Goal: Task Accomplishment & Management: Complete application form

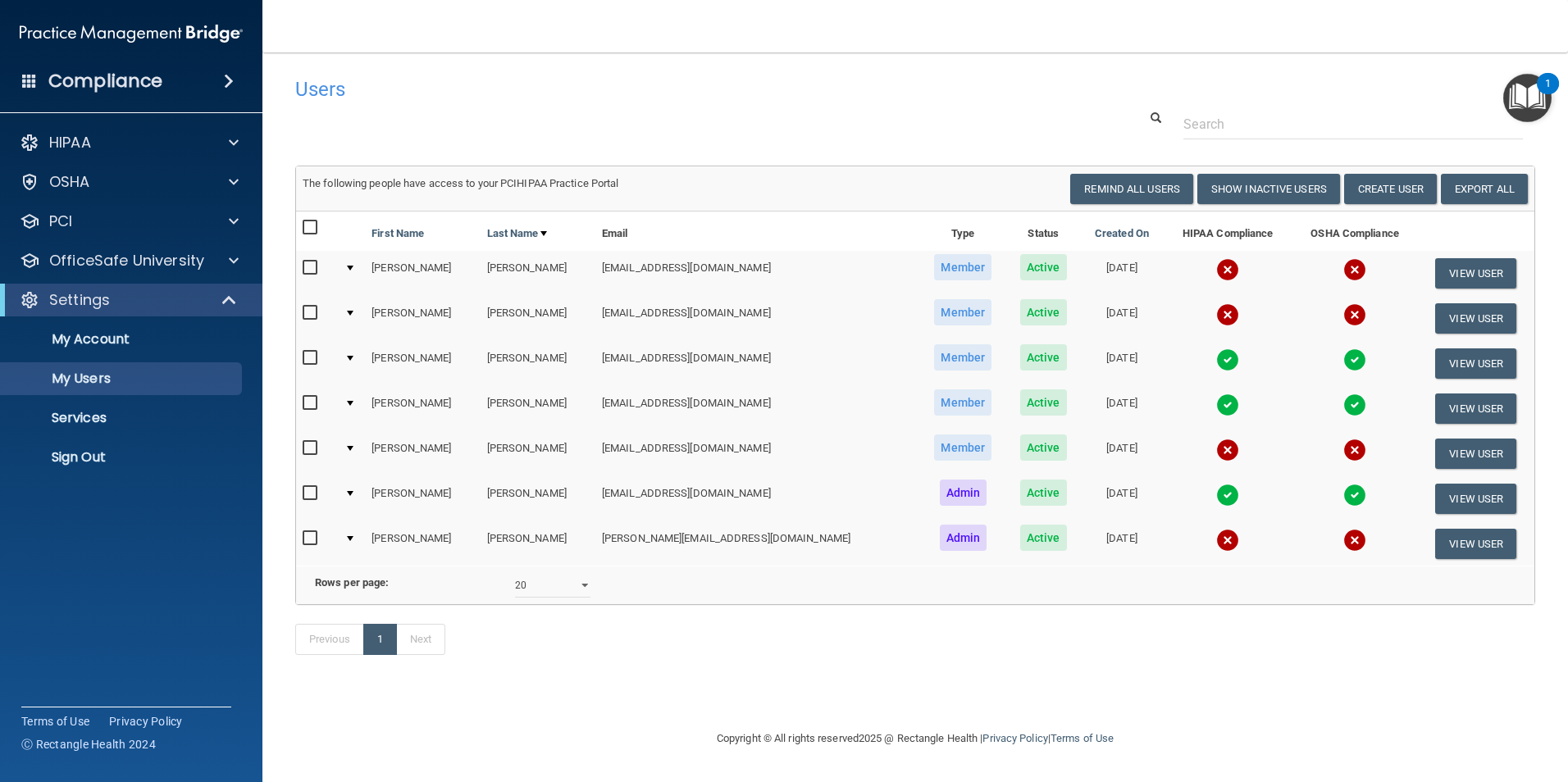
select select "20"
click at [1394, 190] on button "Create User" at bounding box center [1390, 189] width 93 height 30
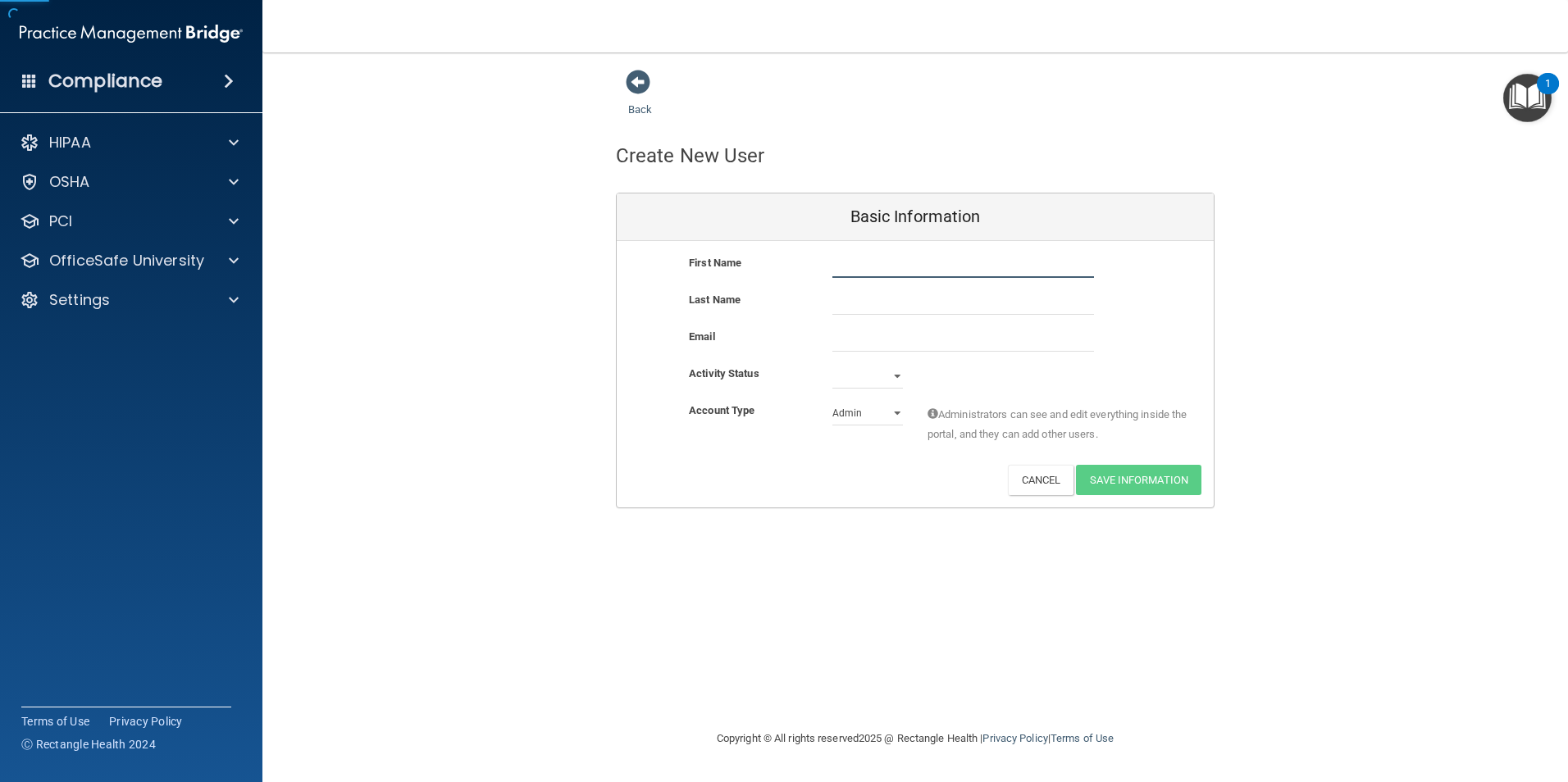
click at [853, 267] on input "text" at bounding box center [963, 265] width 262 height 24
type input "t"
type input "TAEGAN"
type input "[PERSON_NAME]"
type input "[EMAIL_ADDRESS][DOMAIN_NAME]"
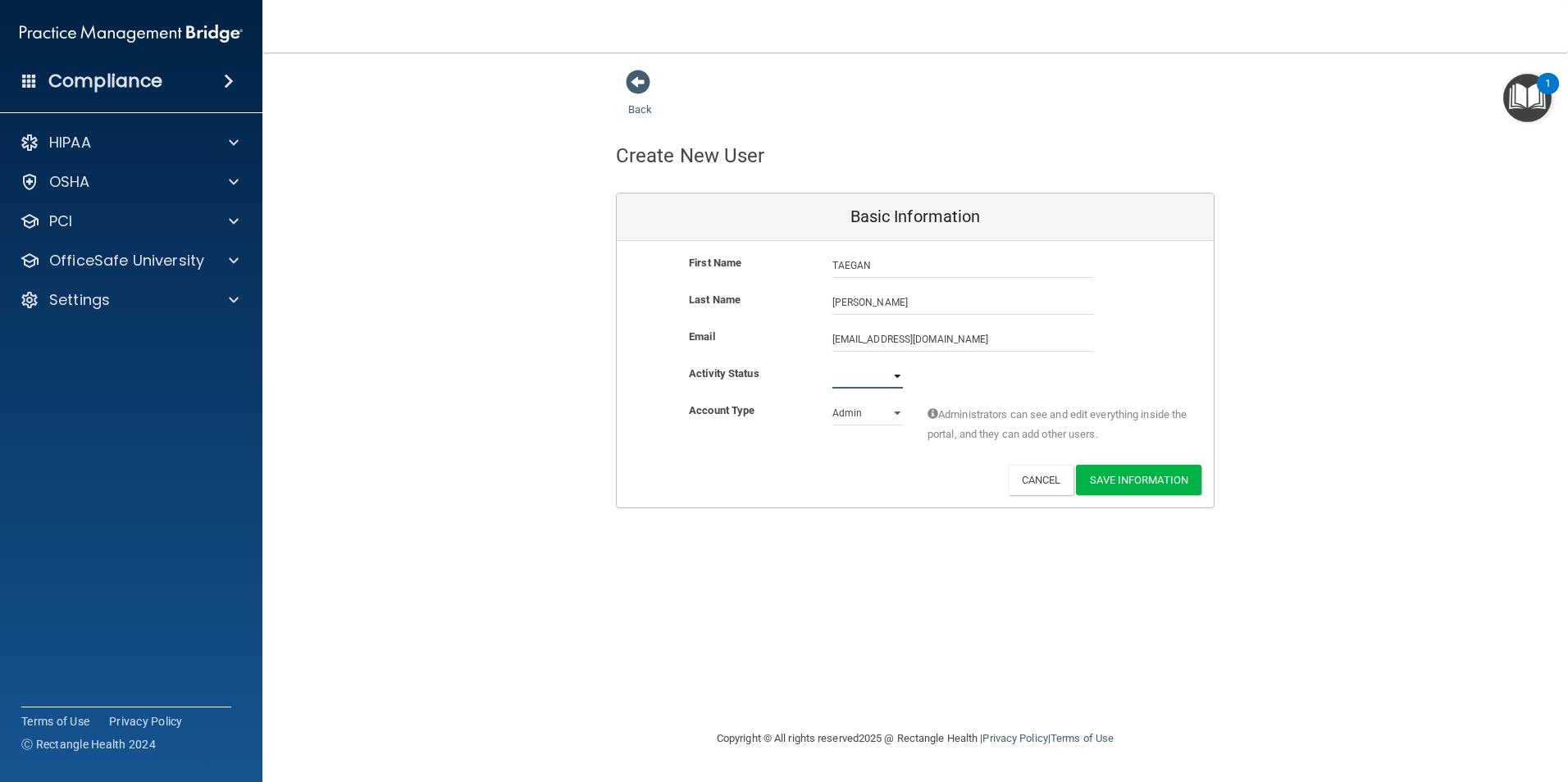
click at [895, 374] on select "Active Inactive" at bounding box center [868, 376] width 70 height 24
select select "active"
click at [832, 364] on select "Active Inactive" at bounding box center [868, 376] width 70 height 24
click at [898, 414] on select "Admin Member" at bounding box center [868, 413] width 70 height 24
select select "practice_member"
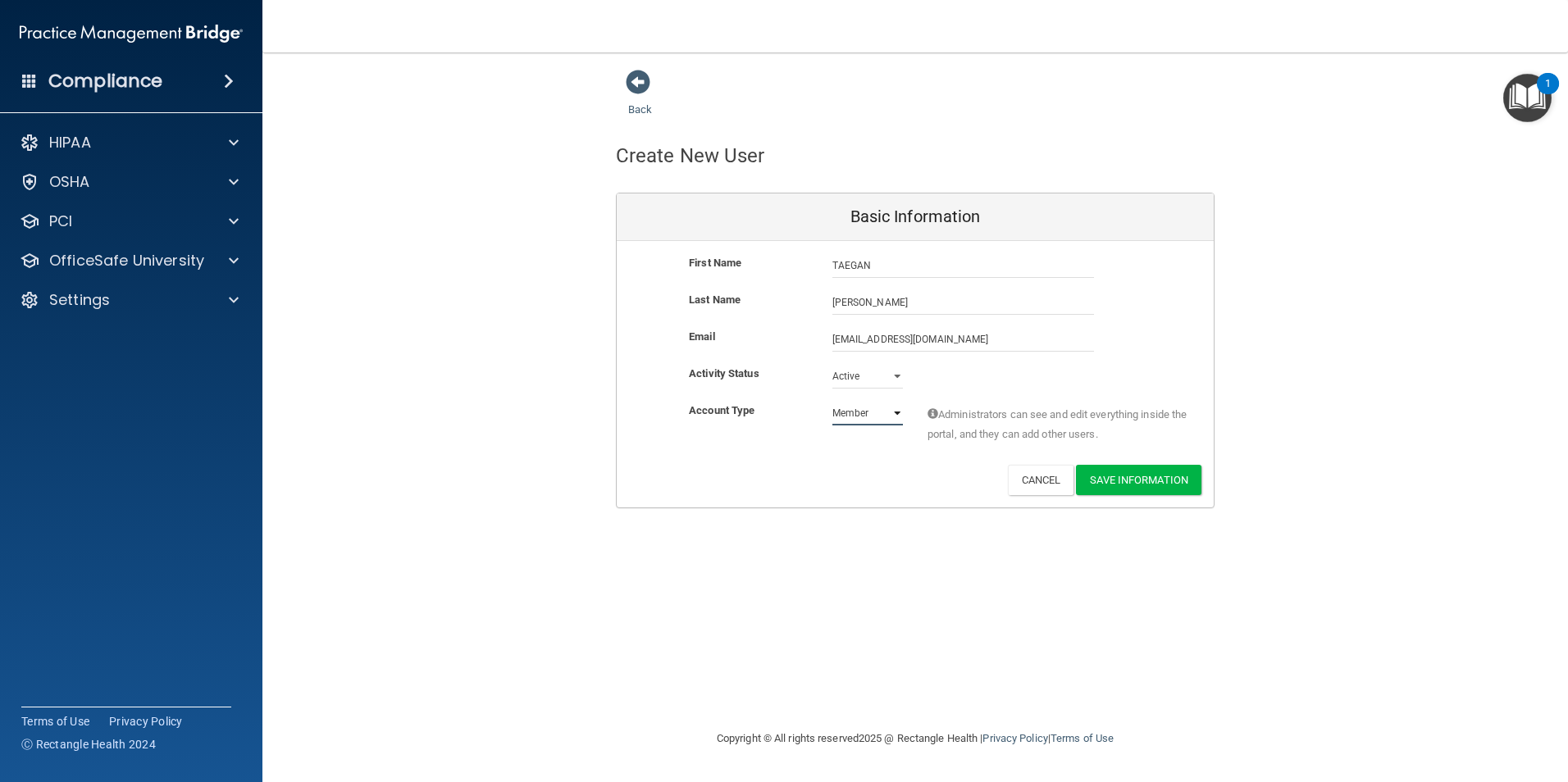
click at [832, 401] on select "Admin Member" at bounding box center [868, 413] width 70 height 24
click at [1151, 476] on button "Save Information" at bounding box center [1138, 480] width 125 height 30
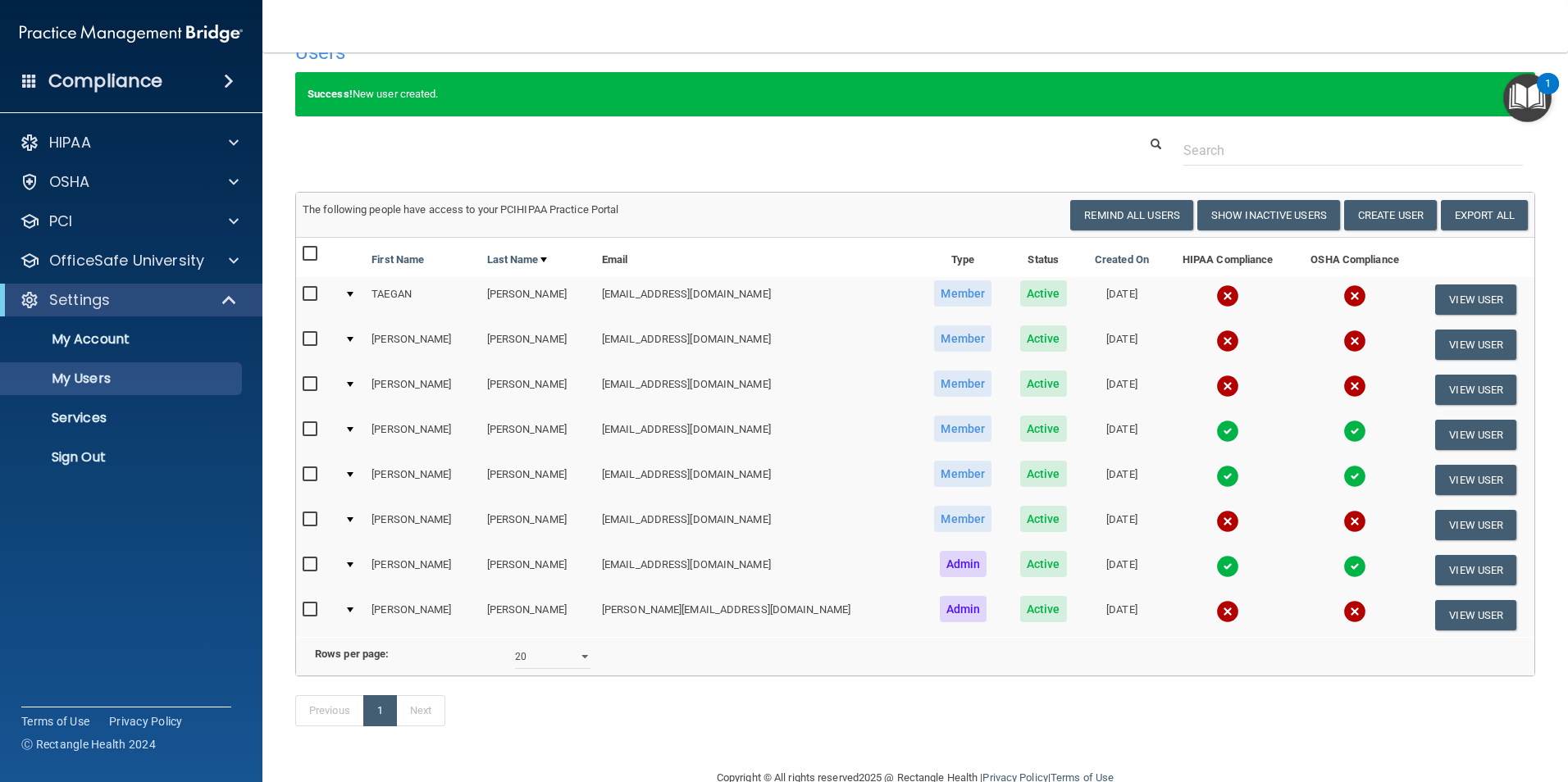
scroll to position [97, 0]
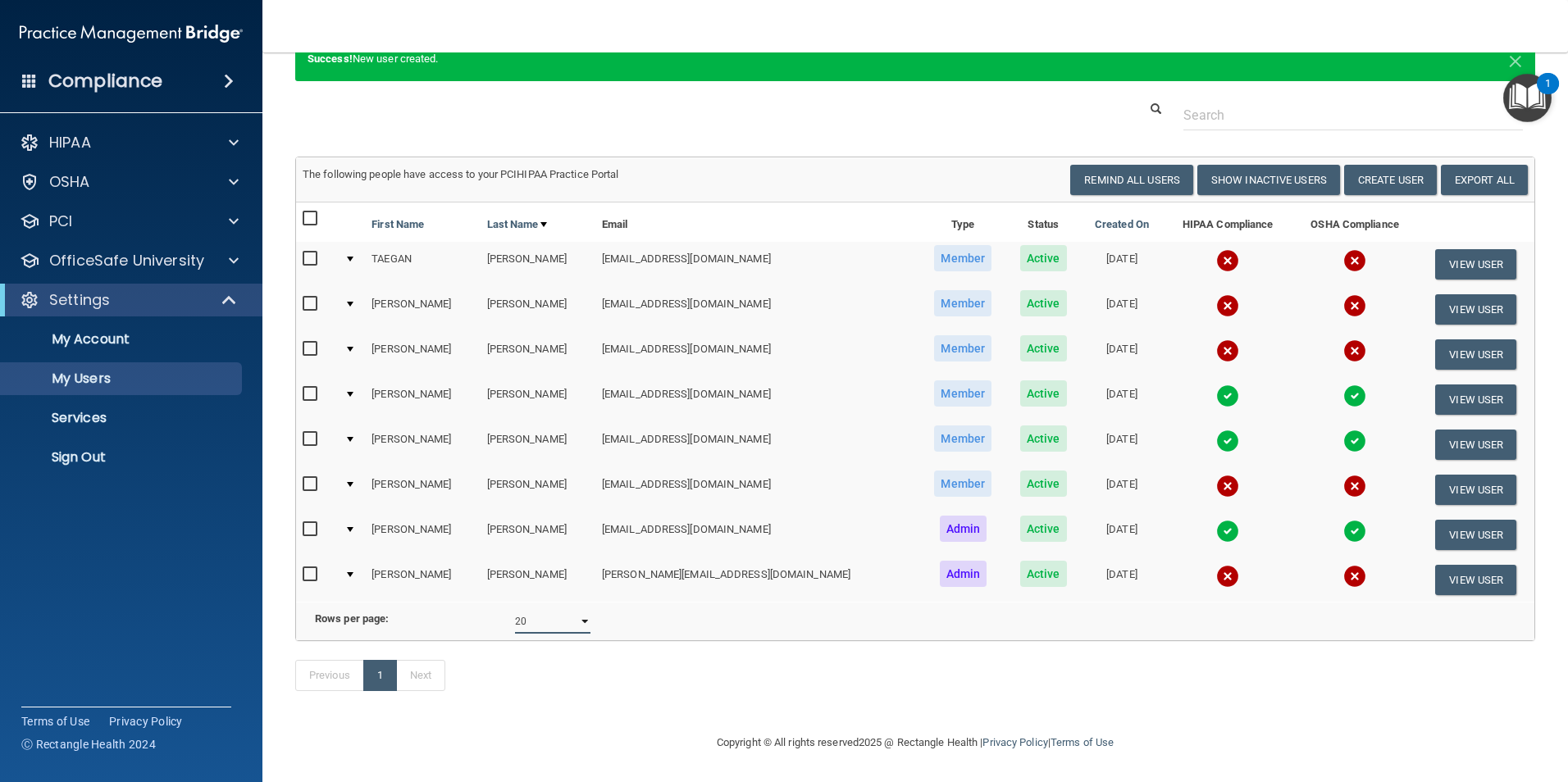
click at [584, 609] on select "10 20 30 40 all" at bounding box center [552, 621] width 75 height 24
select select "30"
click at [515, 609] on select "10 20 30 40 all" at bounding box center [552, 621] width 75 height 24
select select "30"
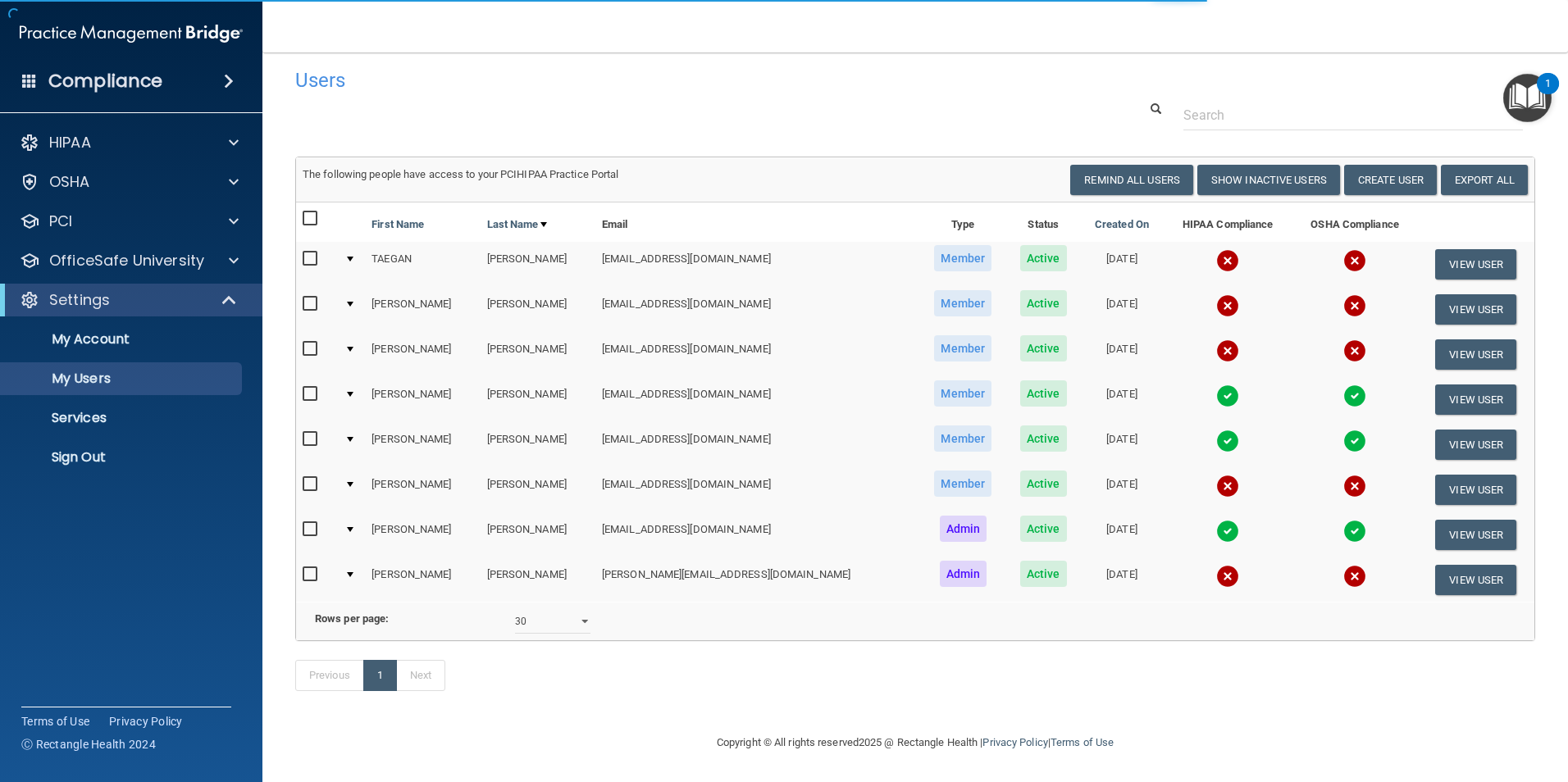
scroll to position [33, 0]
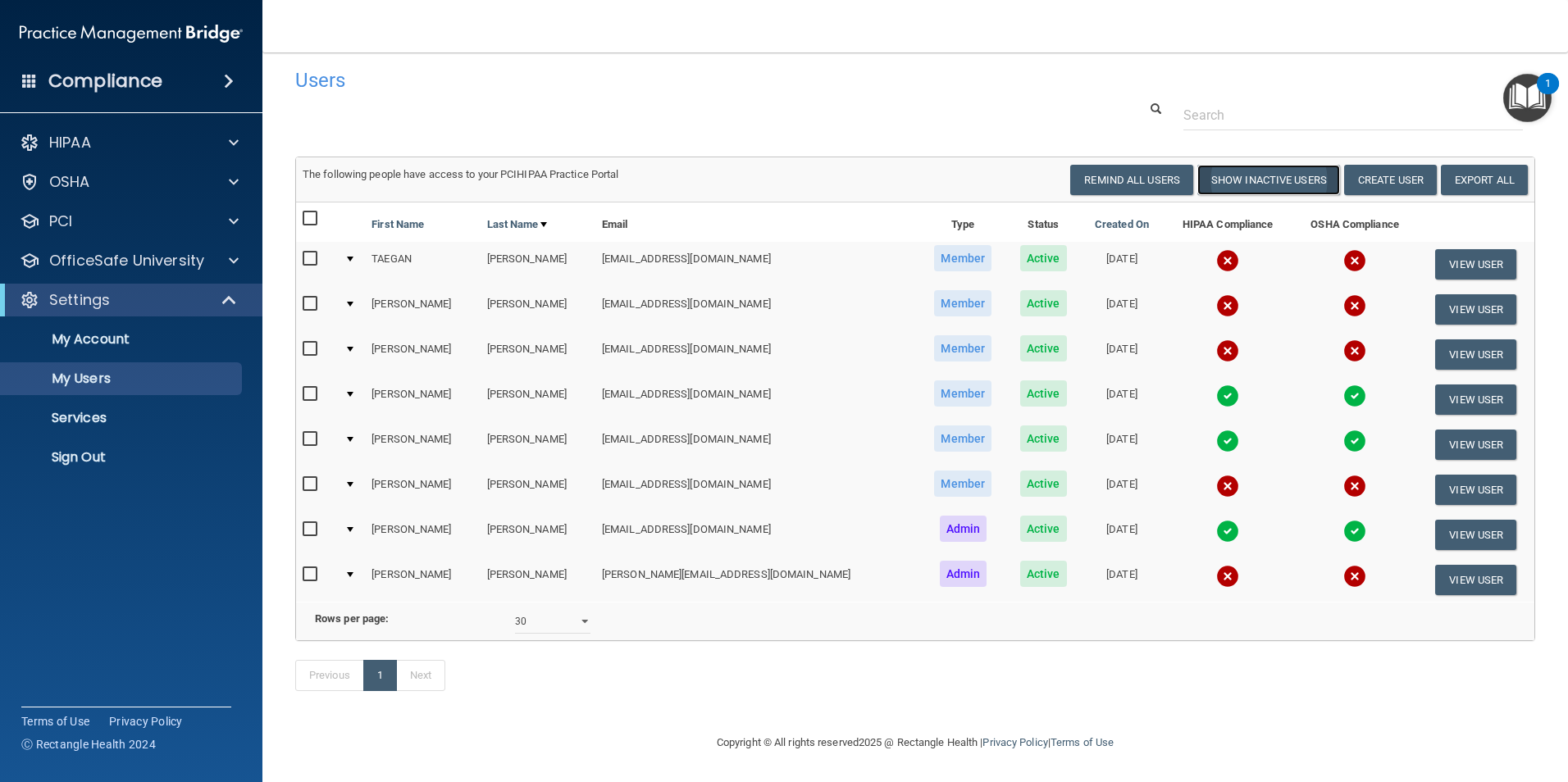
click at [1275, 165] on button "Show Inactive Users" at bounding box center [1268, 180] width 143 height 30
select select "30"
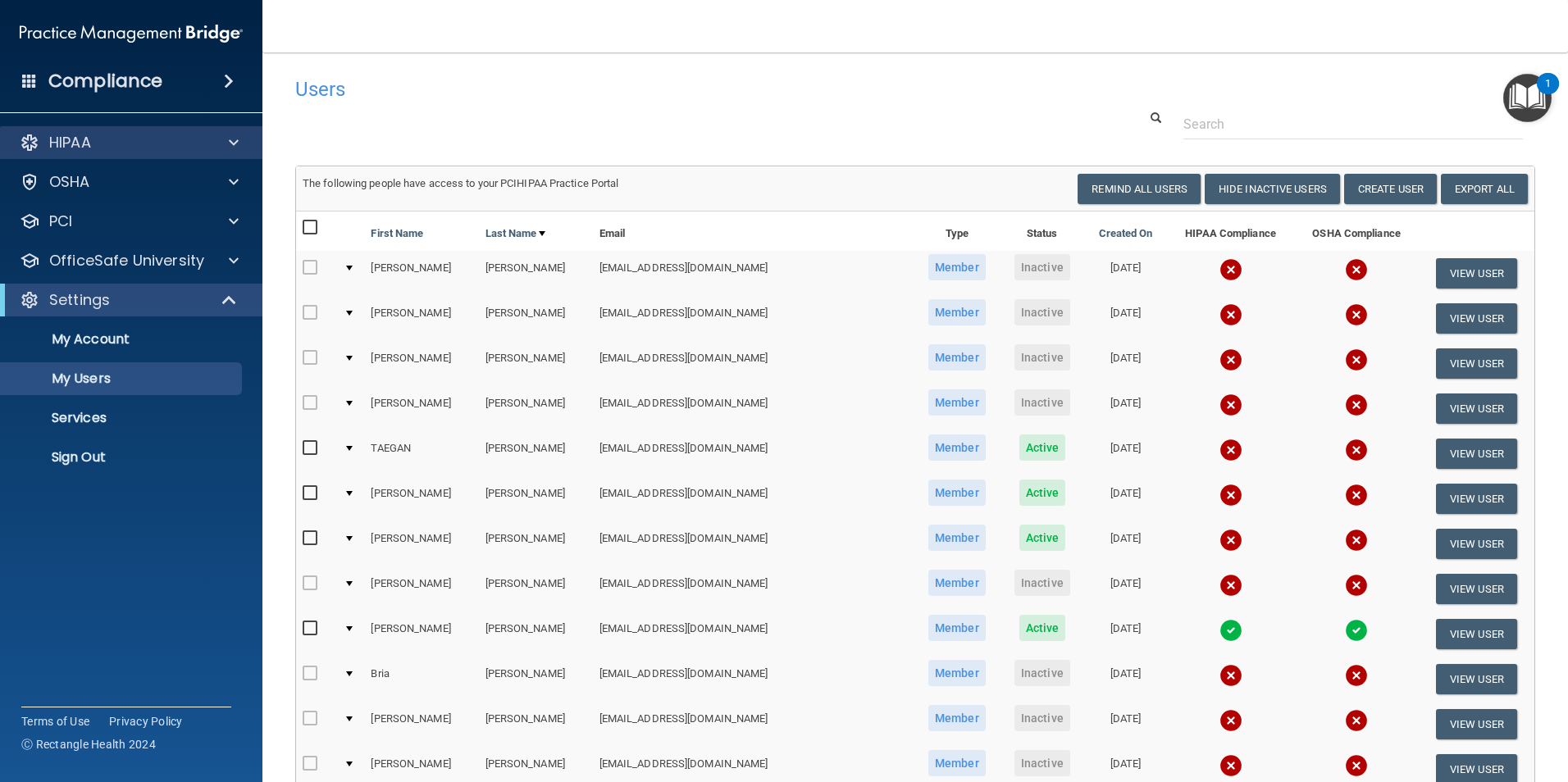
click at [87, 153] on div "HIPAA" at bounding box center [131, 142] width 263 height 33
click at [89, 151] on p "HIPAA" at bounding box center [70, 143] width 42 height 20
